Goal: Check status: Check status

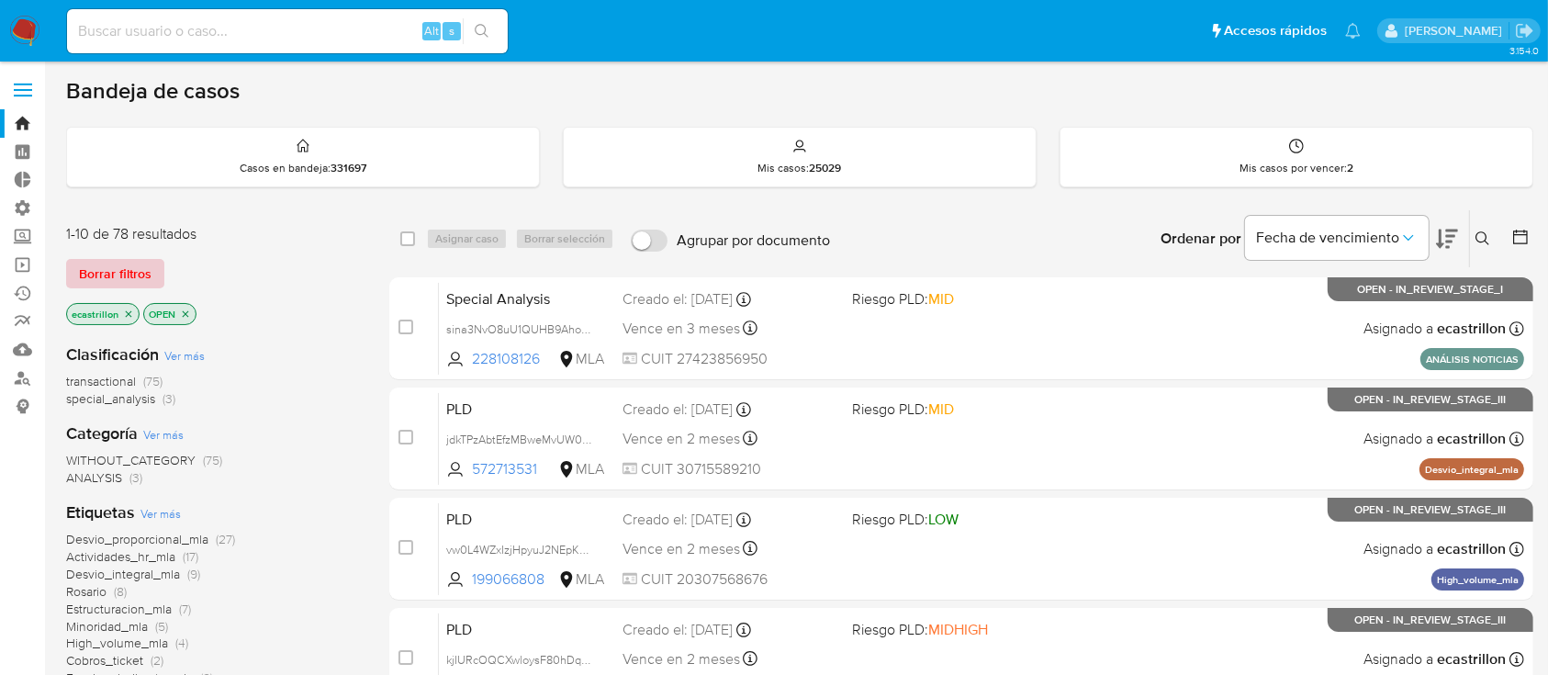
click at [117, 268] on span "Borrar filtros" at bounding box center [115, 274] width 73 height 26
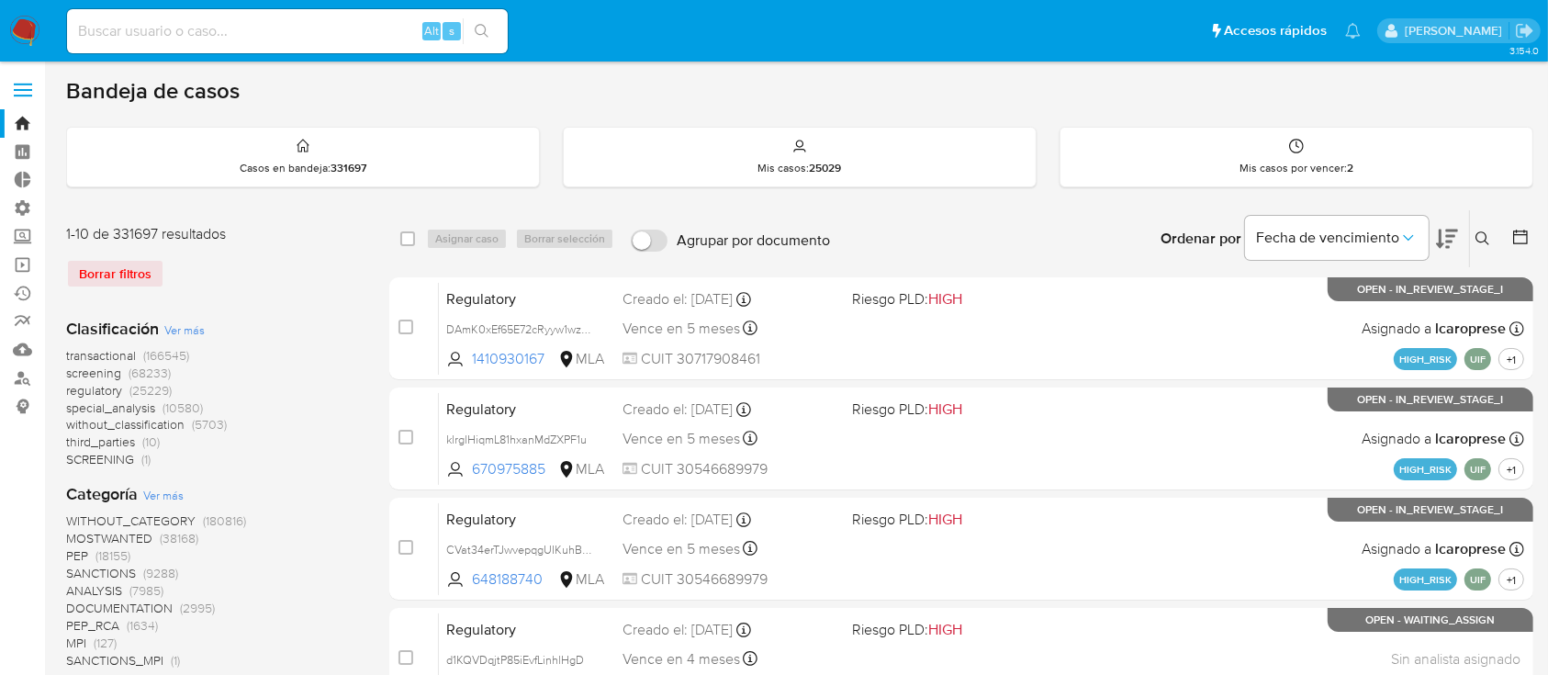
click at [148, 37] on input at bounding box center [287, 31] width 441 height 24
paste input "2508557733"
type input "2508557733"
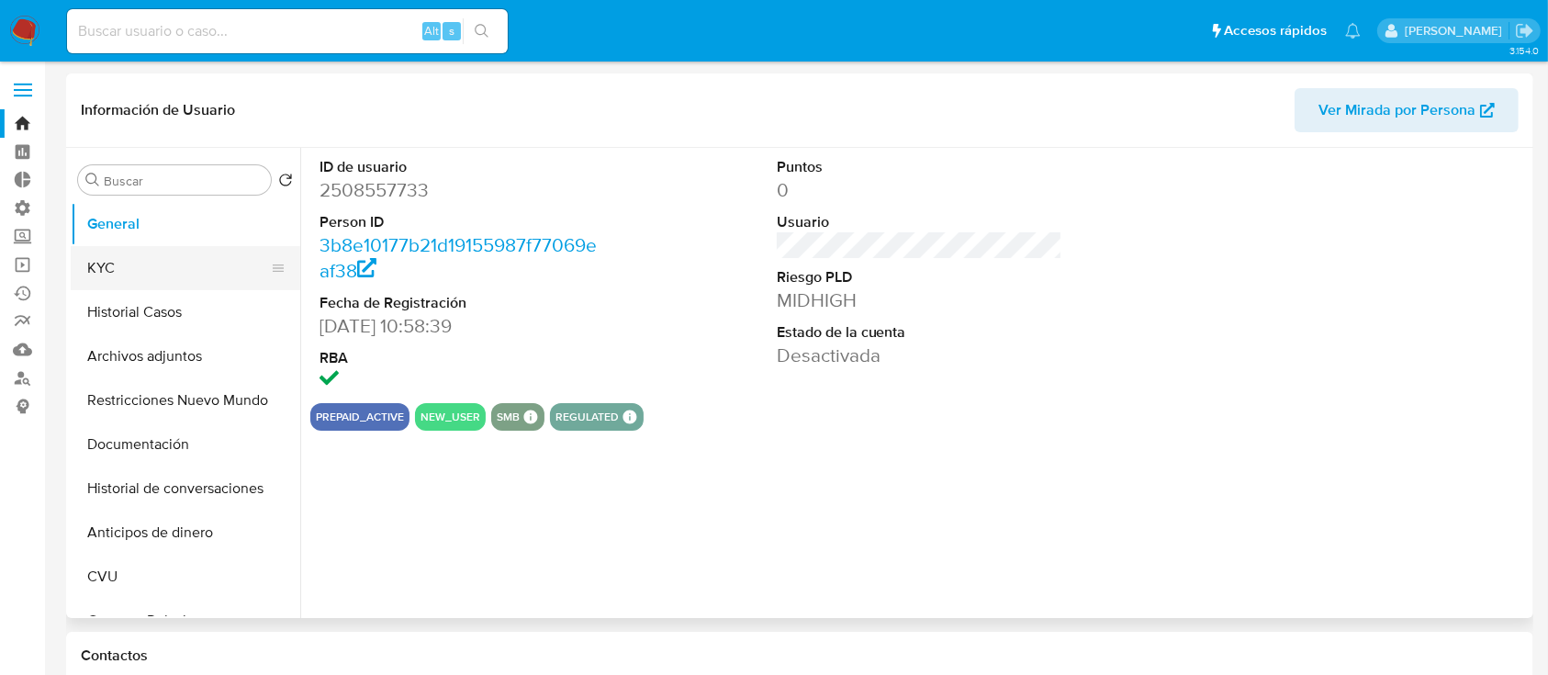
select select "10"
click at [166, 265] on button "KYC" at bounding box center [178, 268] width 215 height 44
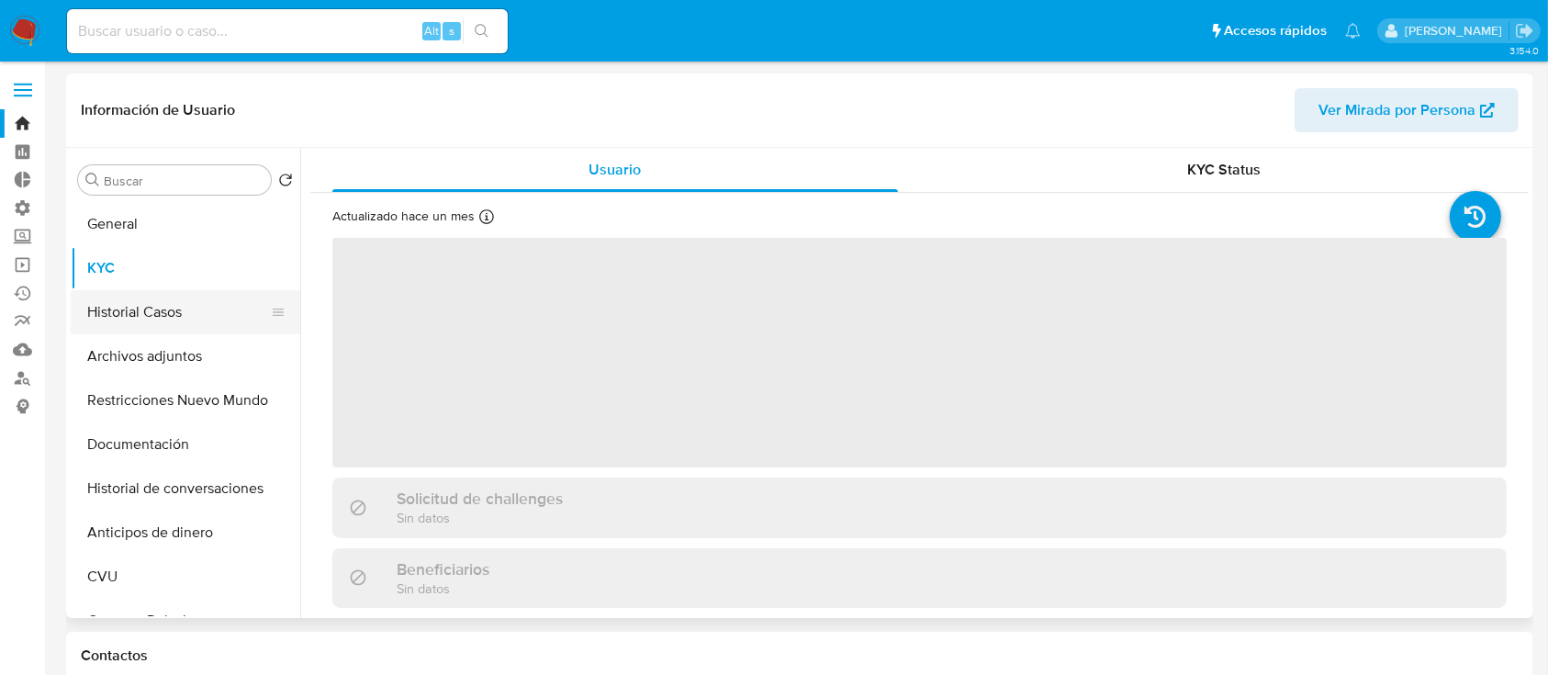
click at [176, 304] on button "Historial Casos" at bounding box center [178, 312] width 215 height 44
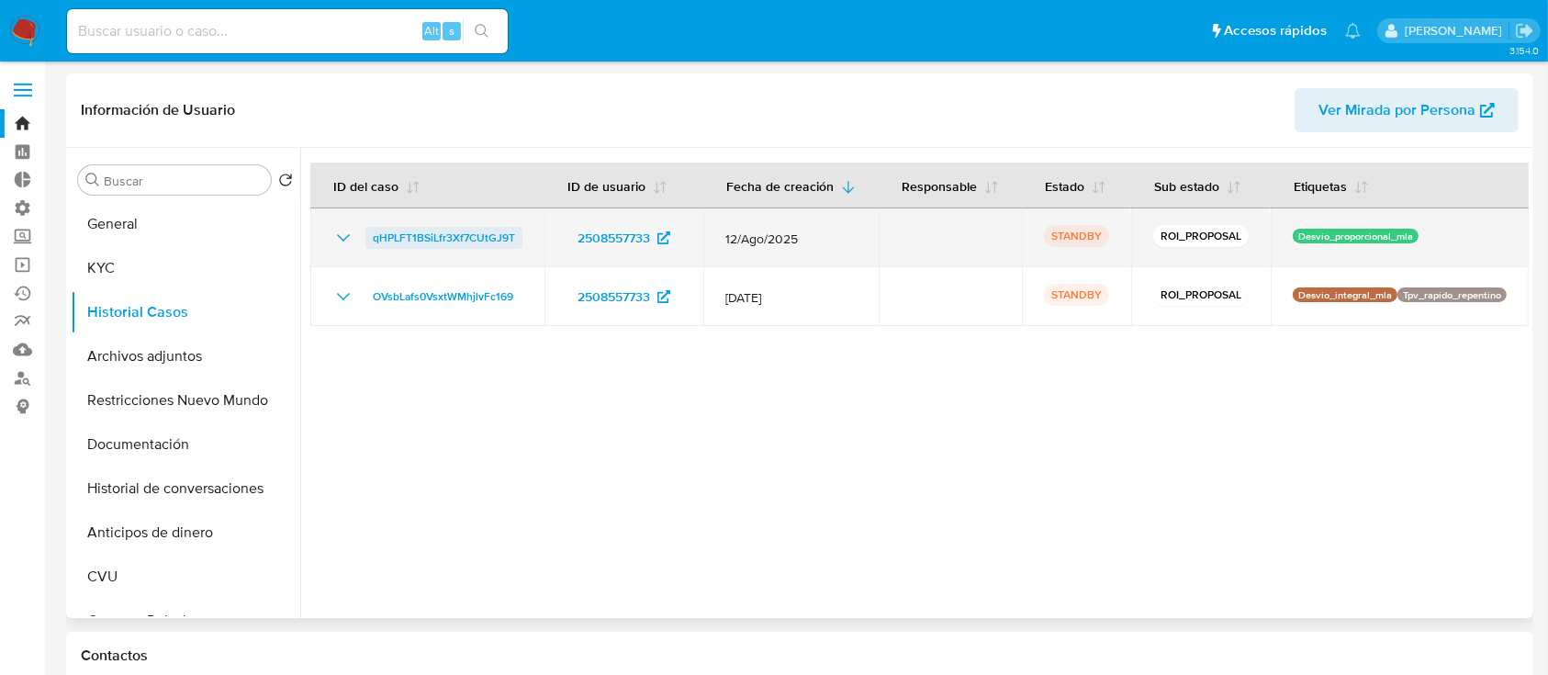
click at [404, 249] on span "qHPLFT1BSiLfr3Xf7CUtGJ9T" at bounding box center [444, 238] width 142 height 22
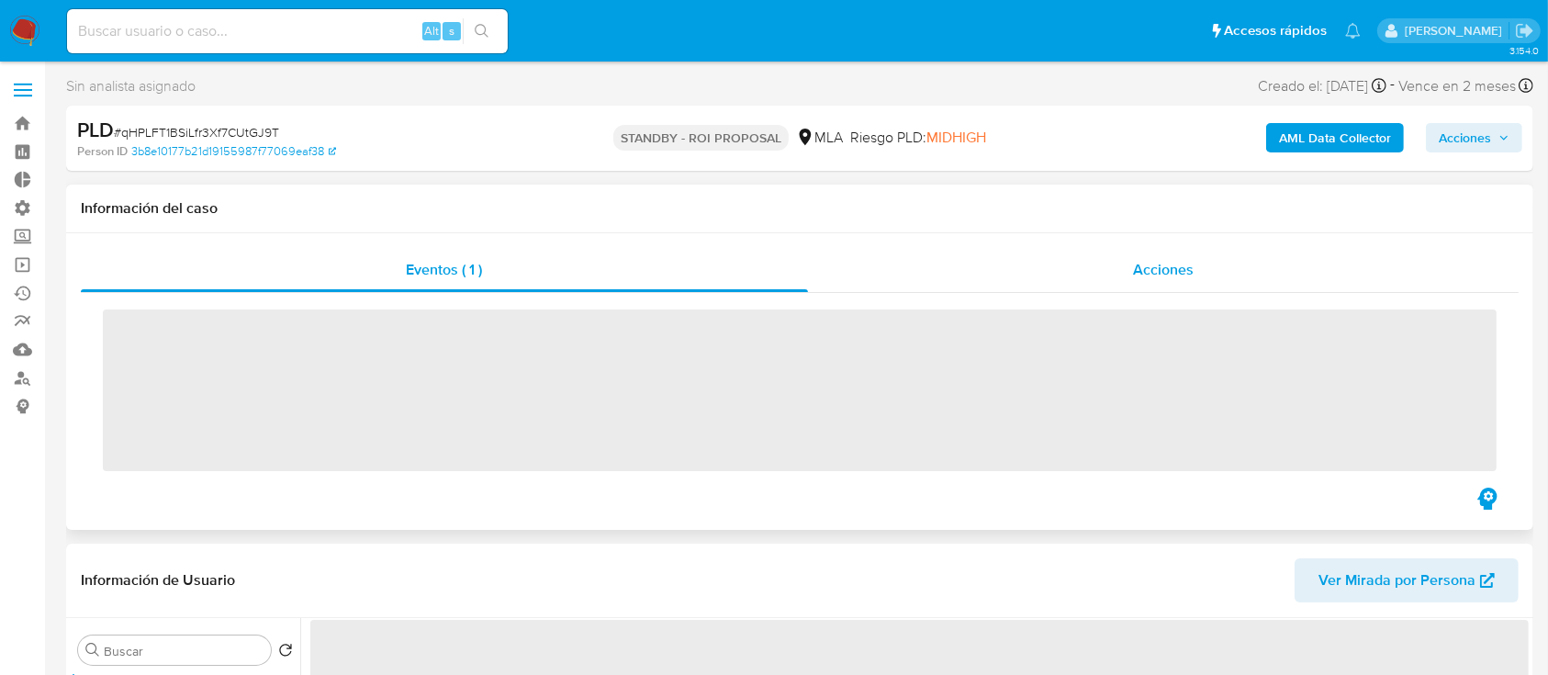
click at [1104, 275] on div "Acciones" at bounding box center [1163, 270] width 711 height 44
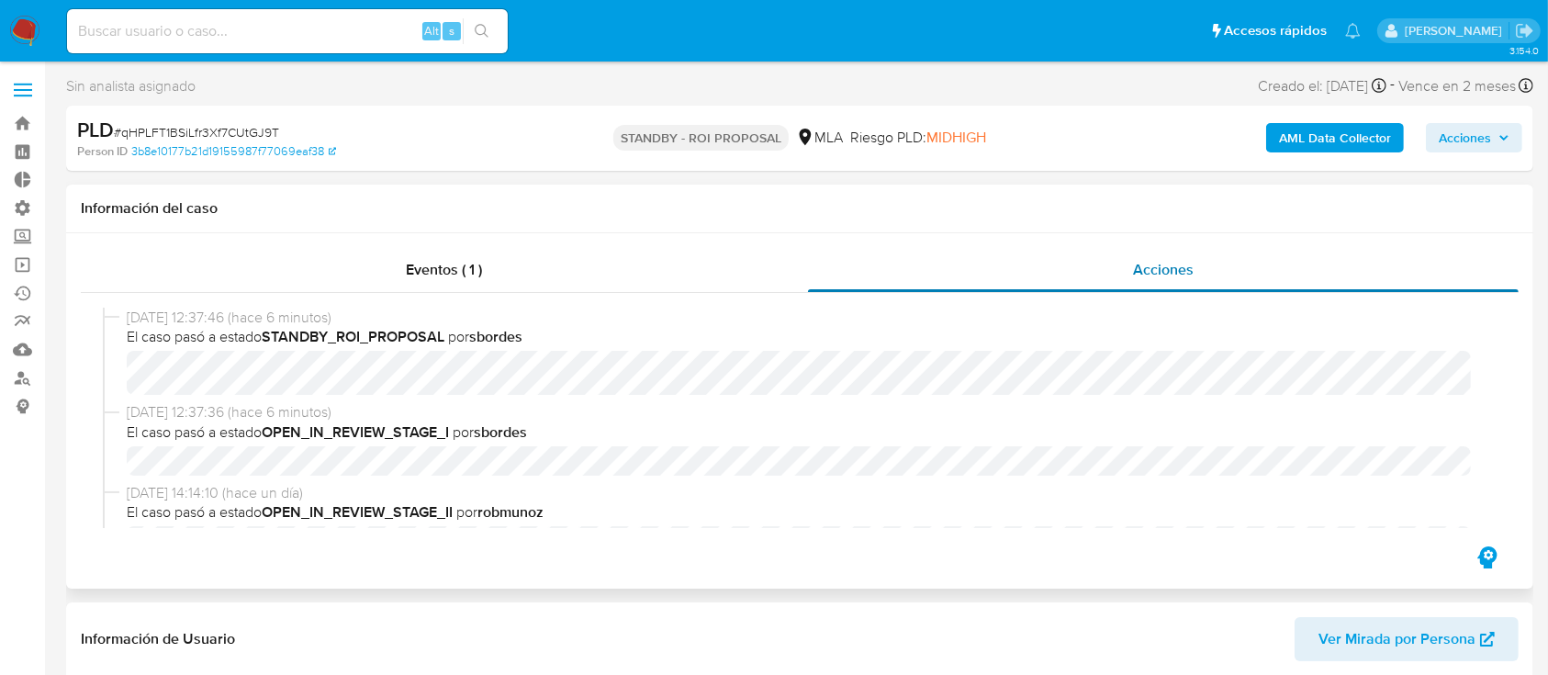
select select "10"
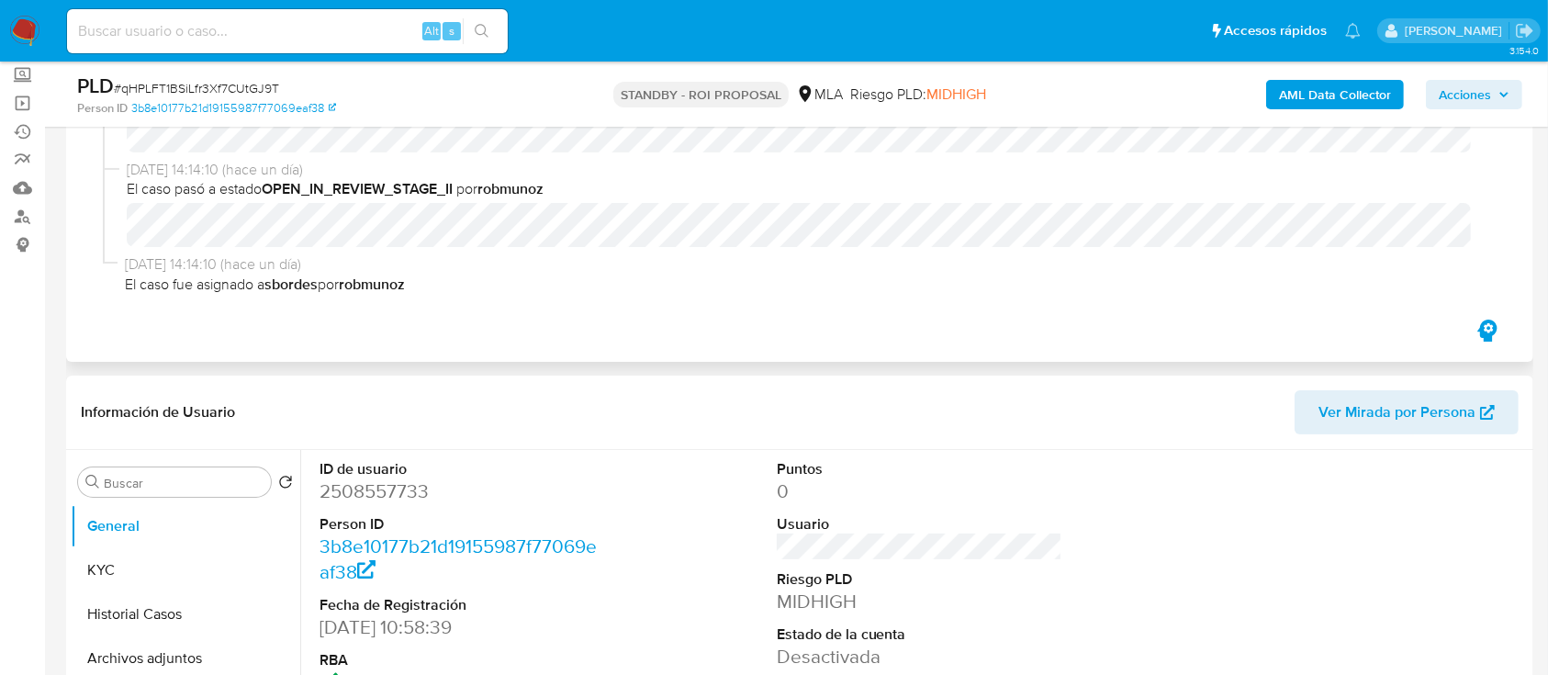
scroll to position [367, 0]
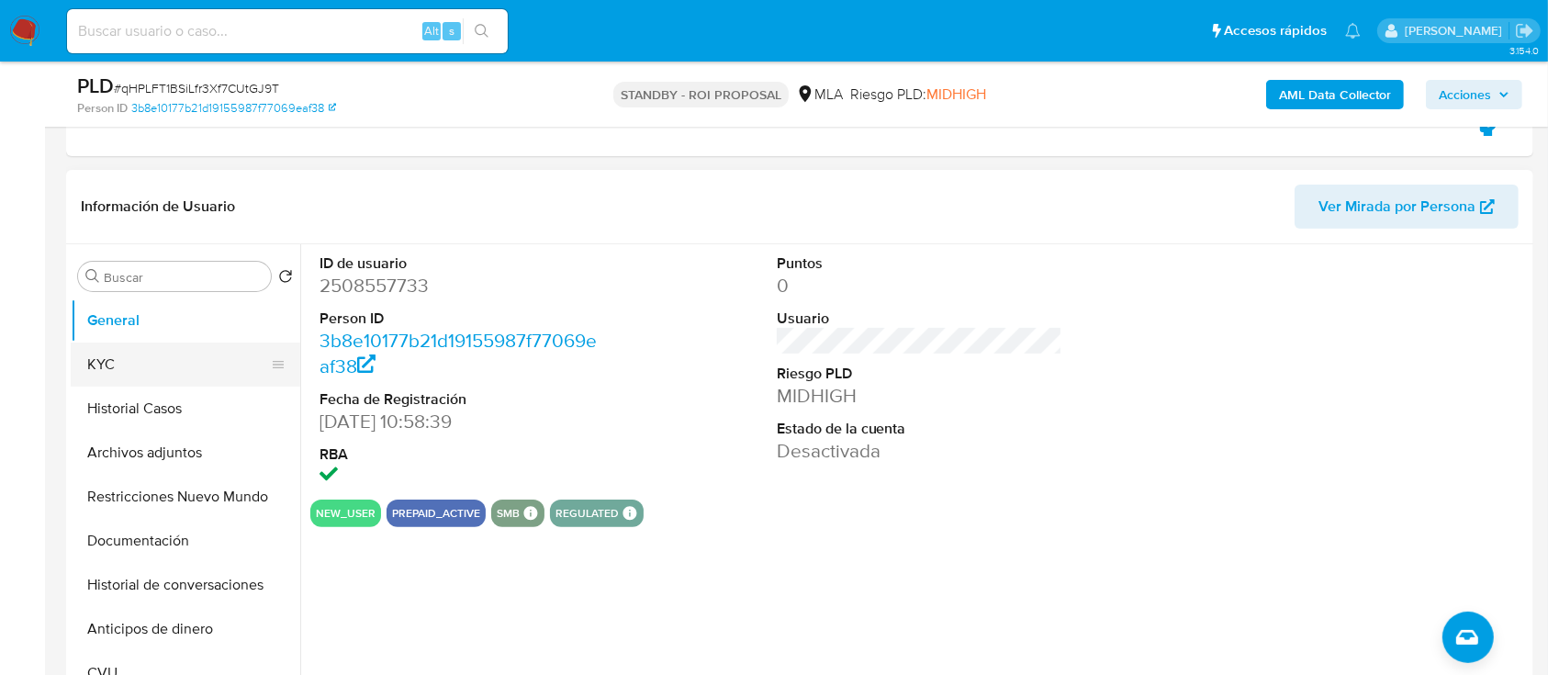
click at [279, 374] on button "KYC" at bounding box center [178, 364] width 215 height 44
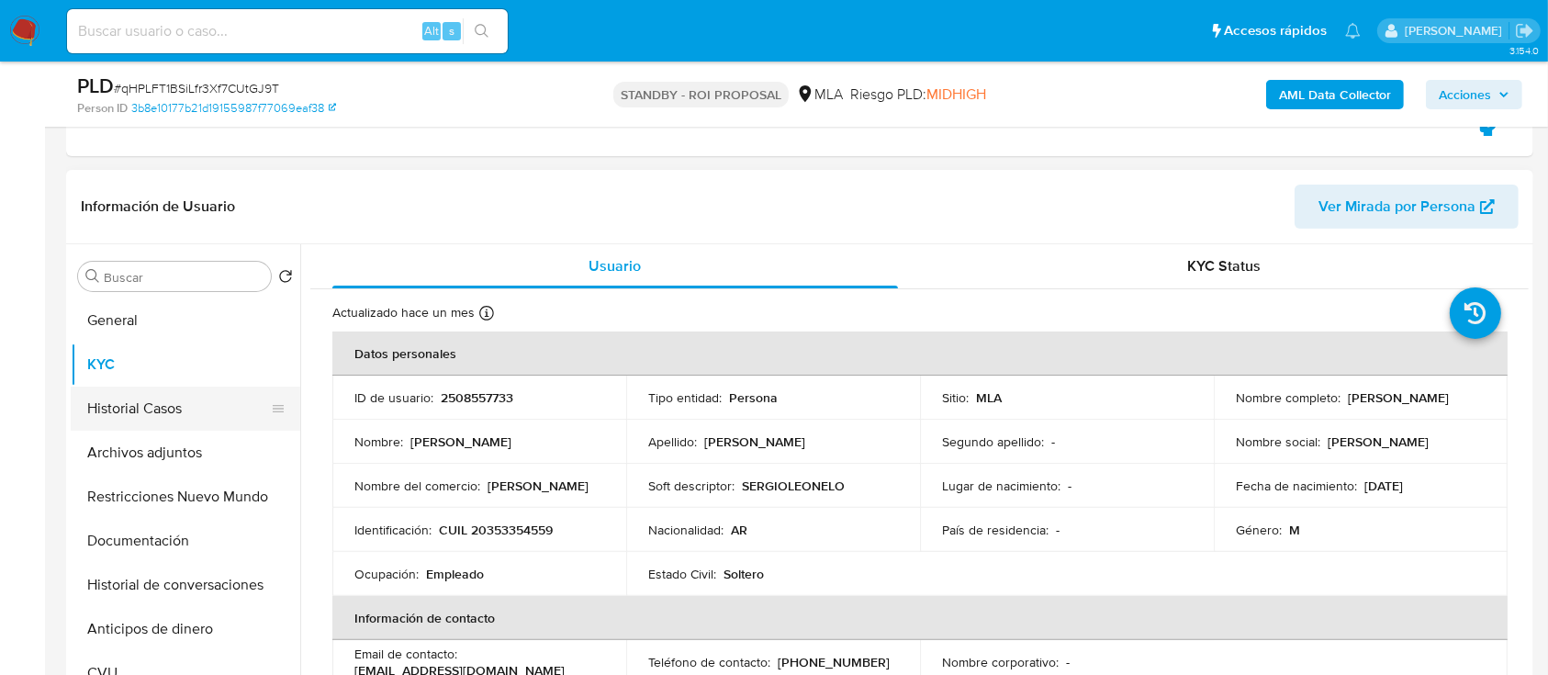
click at [251, 415] on button "Historial Casos" at bounding box center [178, 408] width 215 height 44
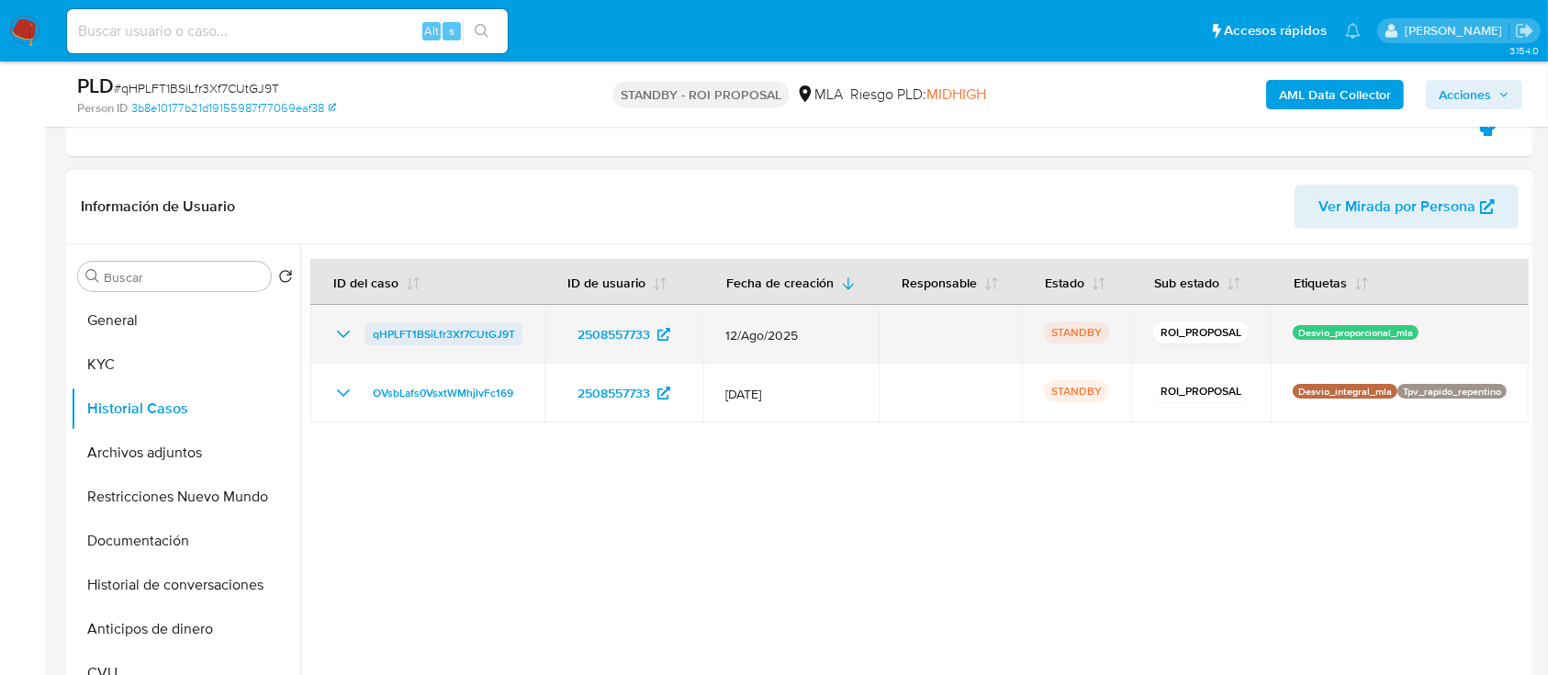
click at [386, 345] on span "qHPLFT1BSiLfr3Xf7CUtGJ9T" at bounding box center [444, 334] width 142 height 22
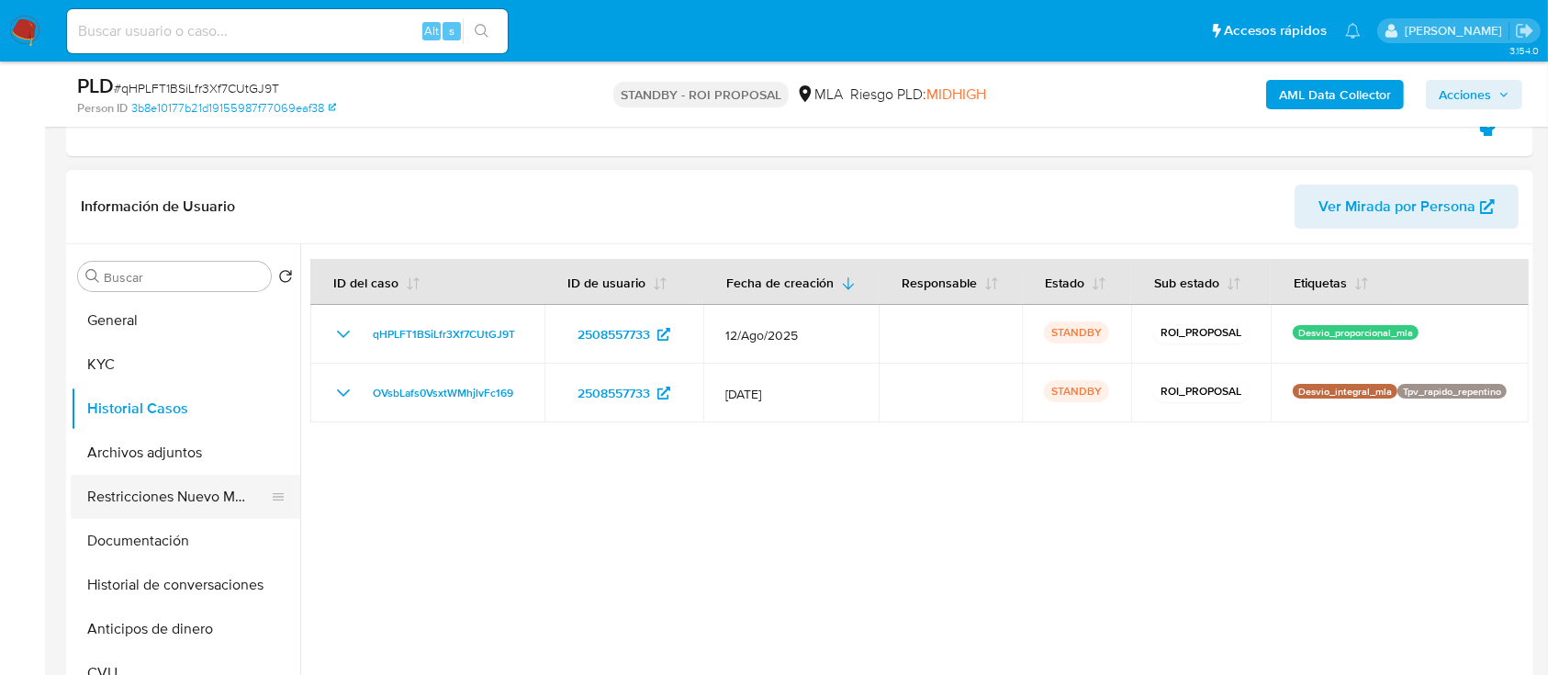
click at [145, 502] on button "Restricciones Nuevo Mundo" at bounding box center [178, 497] width 215 height 44
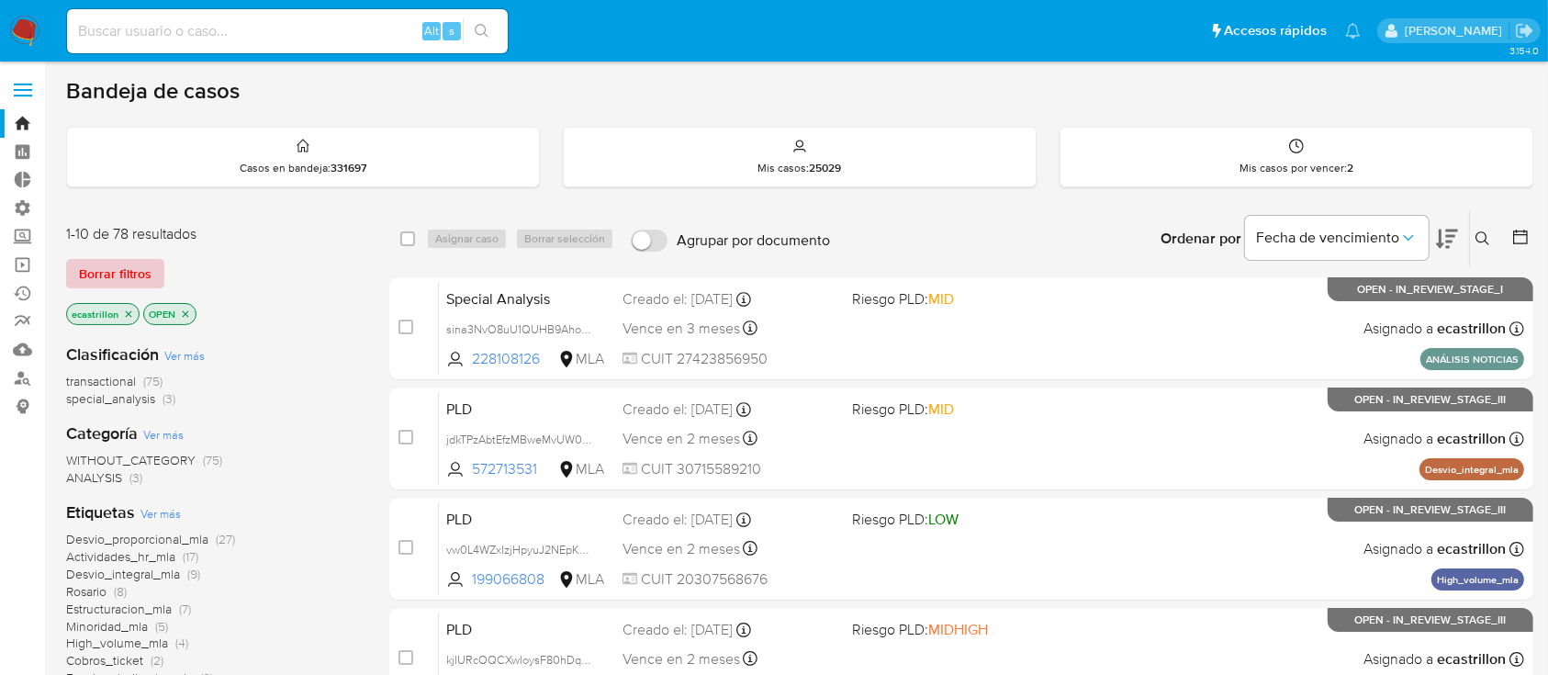
click at [97, 268] on span "Borrar filtros" at bounding box center [115, 274] width 73 height 26
